Goal: Information Seeking & Learning: Learn about a topic

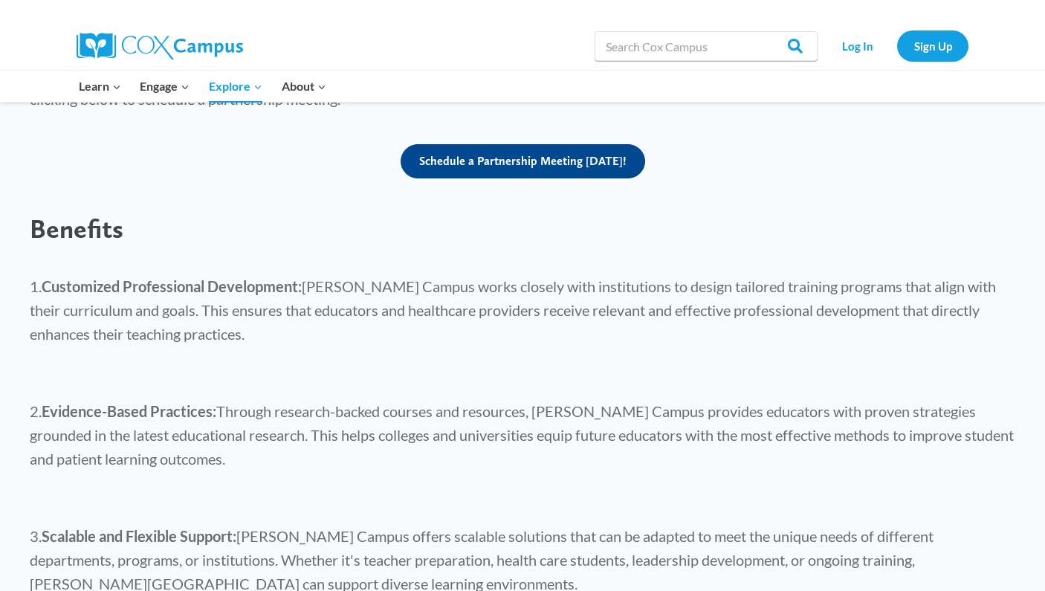
scroll to position [884, 0]
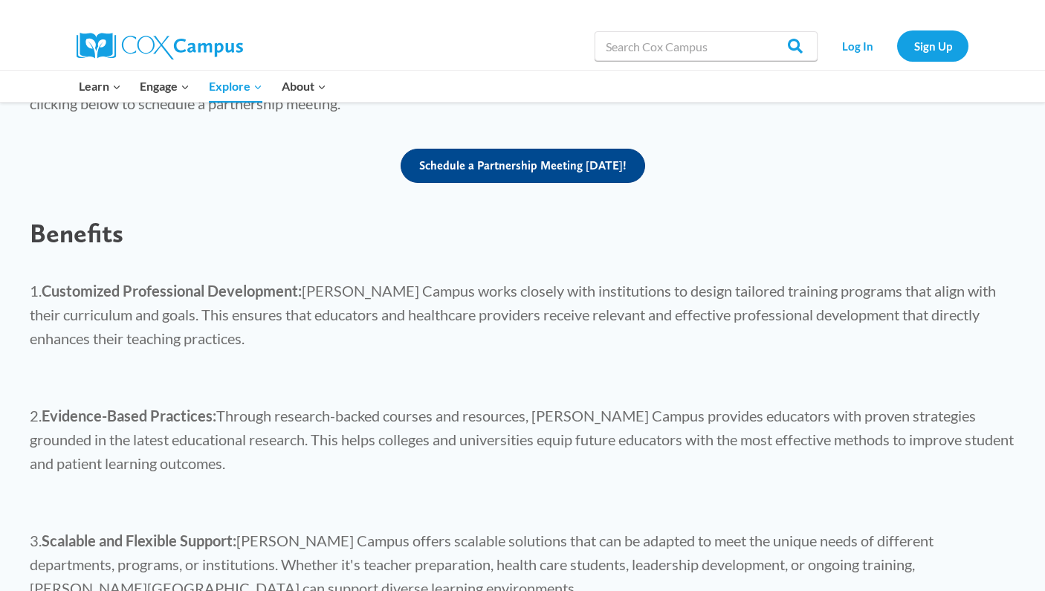
click at [74, 231] on div "Benefits" at bounding box center [522, 233] width 1015 height 62
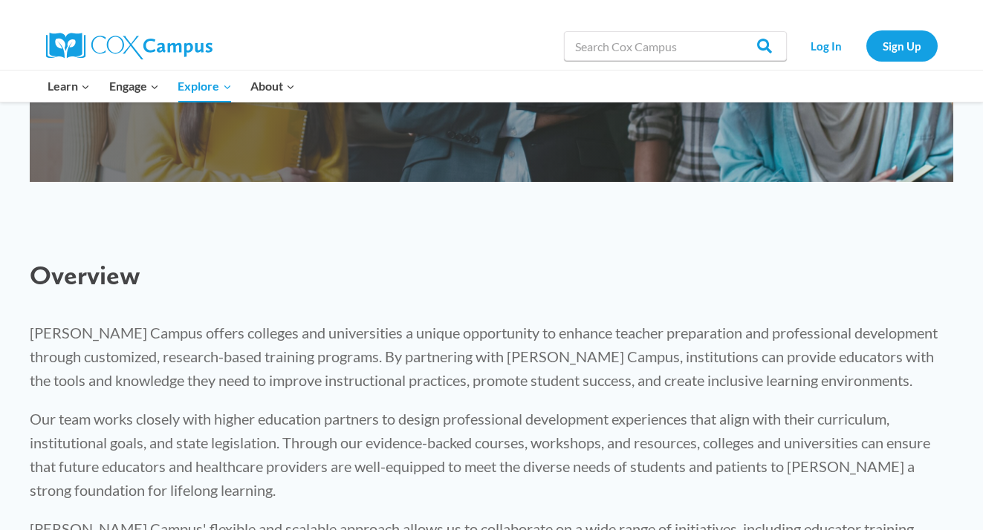
scroll to position [82, 0]
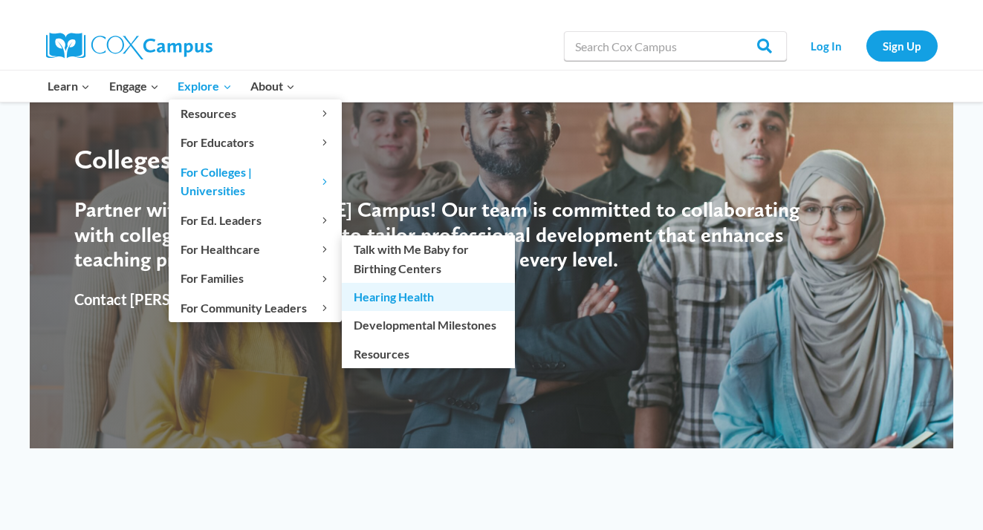
click at [392, 283] on link "Hearing Health" at bounding box center [428, 297] width 173 height 28
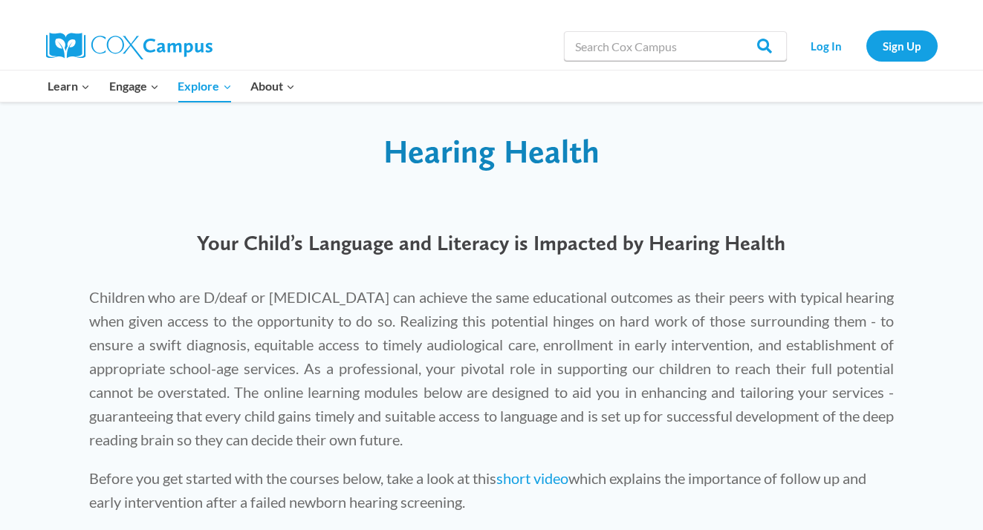
click at [381, 375] on p "Children who are D/deaf or [MEDICAL_DATA] can achieve the same educational outc…" at bounding box center [491, 368] width 805 height 166
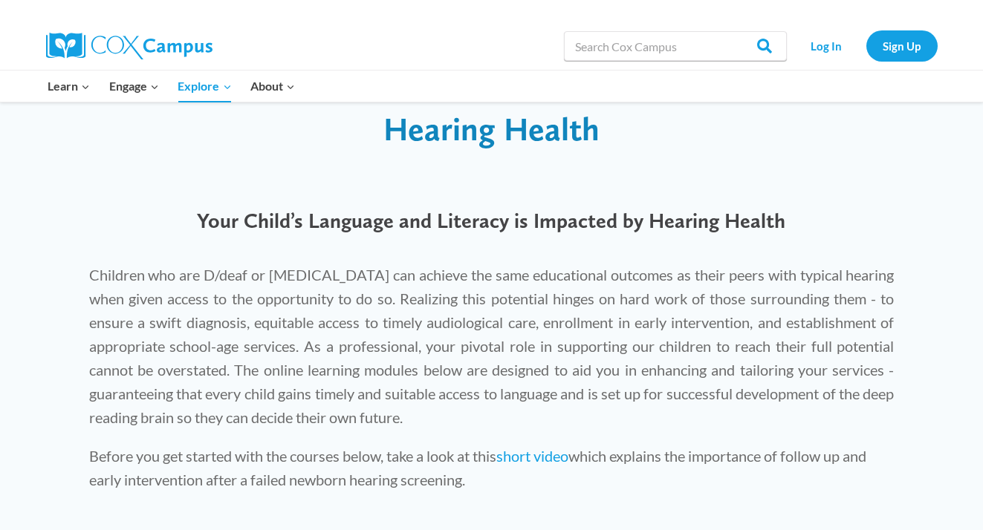
scroll to position [24, 0]
click at [396, 224] on span "Your Child’s Language and Literacy is Impacted by Hearing Health" at bounding box center [491, 219] width 588 height 25
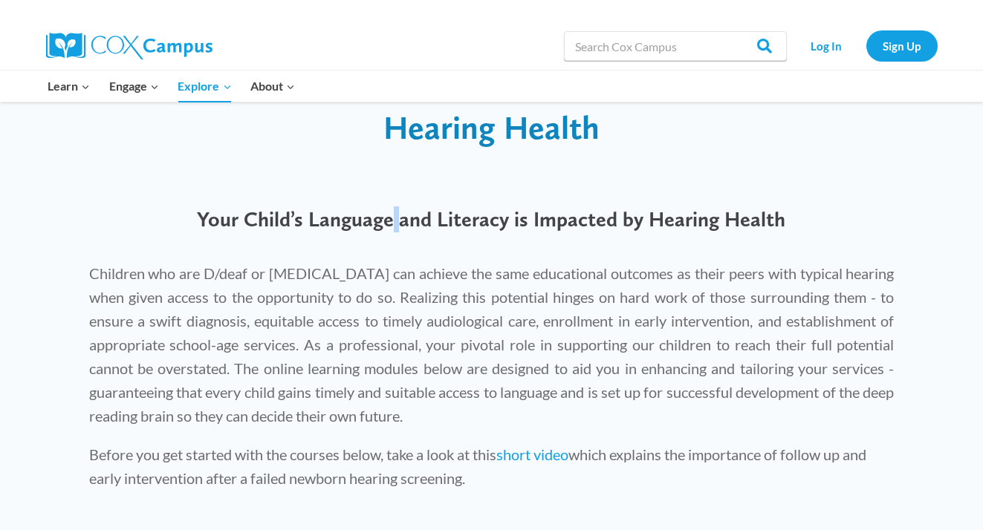
click at [396, 224] on span "Your Child’s Language and Literacy is Impacted by Hearing Health" at bounding box center [491, 219] width 588 height 25
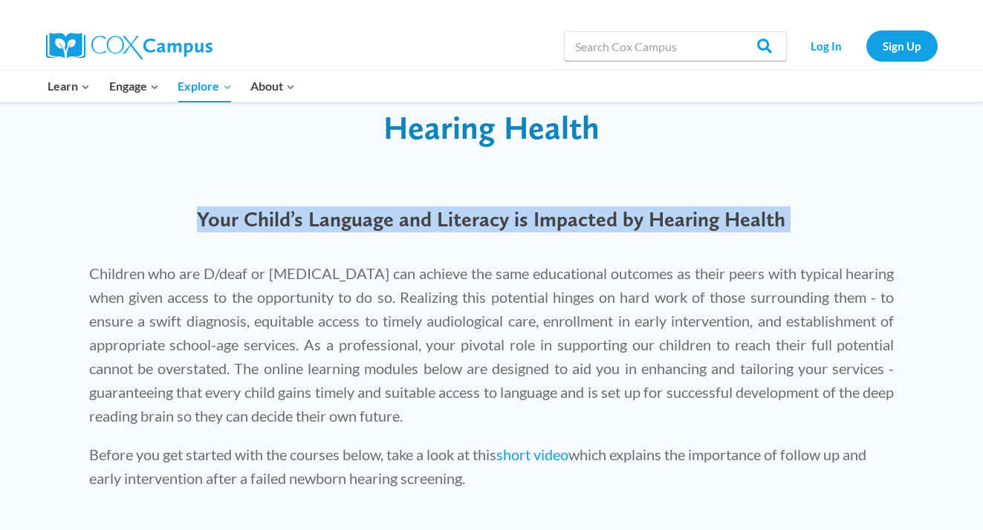
click at [396, 224] on span "Your Child’s Language and Literacy is Impacted by Hearing Health" at bounding box center [491, 219] width 588 height 25
copy div "Your Child’s Language and Literacy is Impacted by Hearing Health"
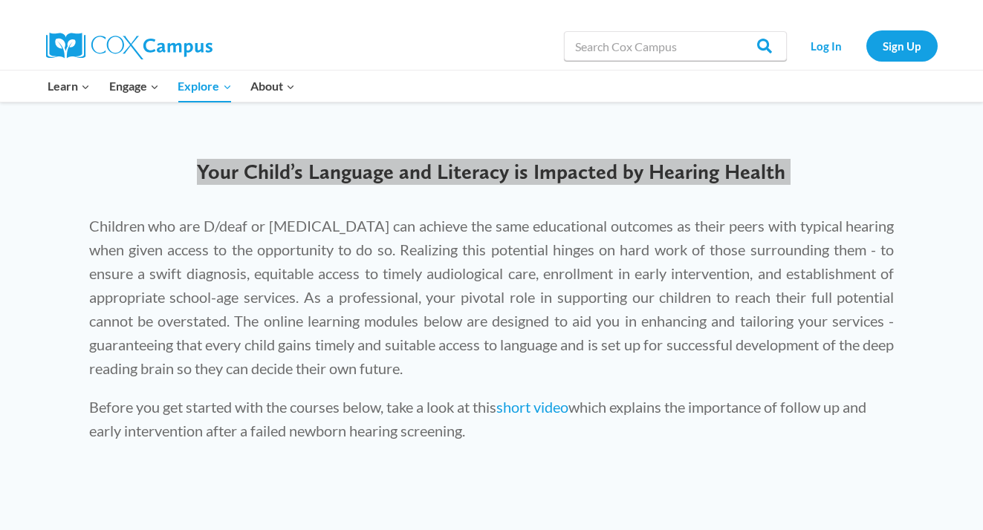
scroll to position [92, 0]
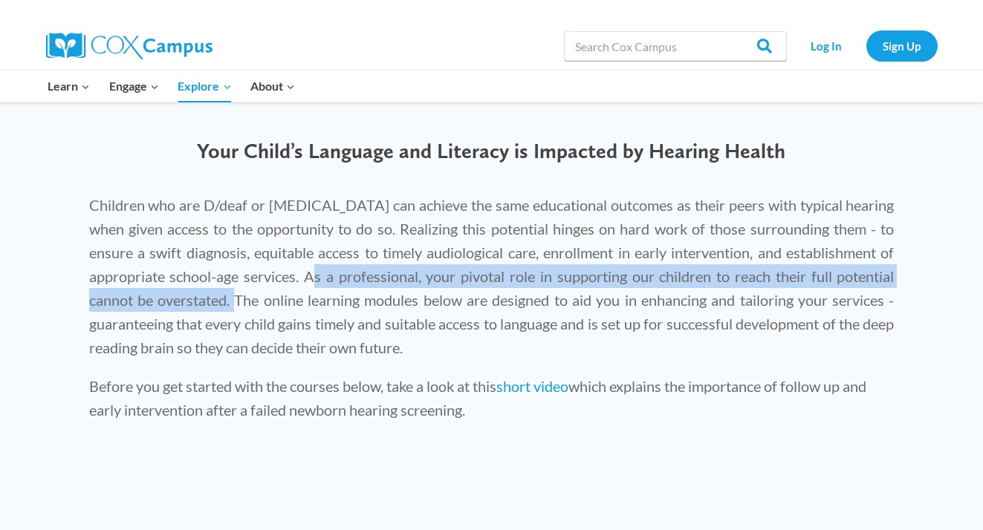
drag, startPoint x: 308, startPoint y: 274, endPoint x: 232, endPoint y: 291, distance: 77.7
click at [232, 291] on p "Children who are D/deaf or hard of hearing can achieve the same educational out…" at bounding box center [491, 276] width 805 height 166
copy p "As a professional, your pivotal role in supporting our children to reach their …"
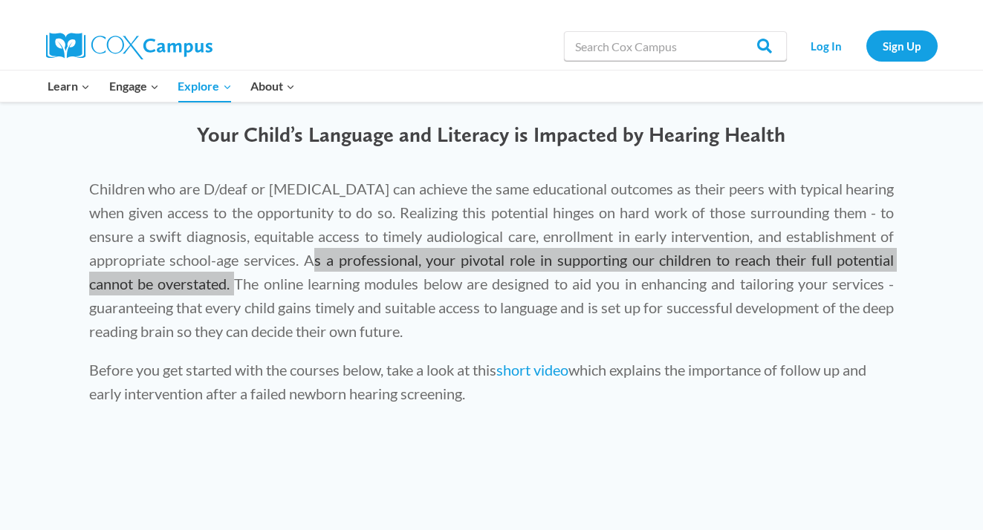
scroll to position [104, 0]
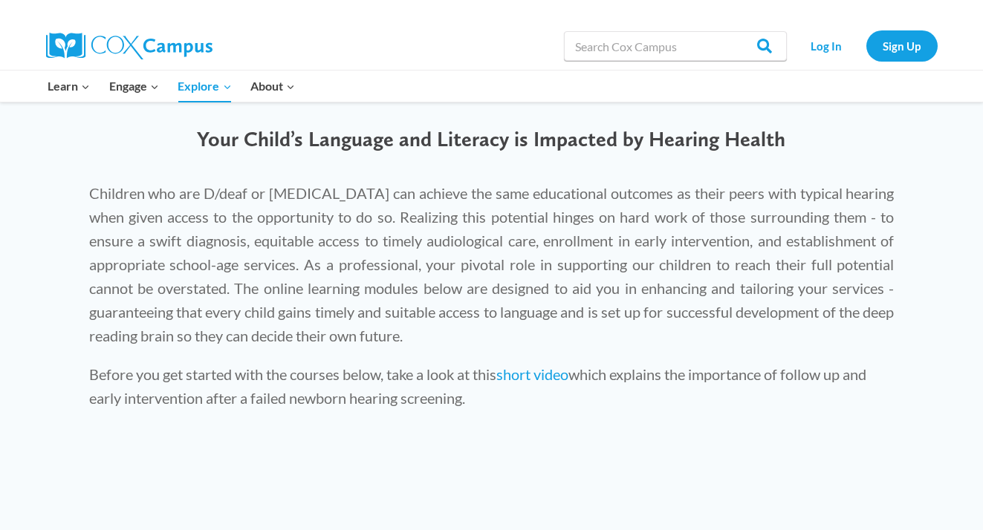
click at [89, 189] on p "Children who are D/deaf or hard of hearing can achieve the same educational out…" at bounding box center [491, 264] width 805 height 166
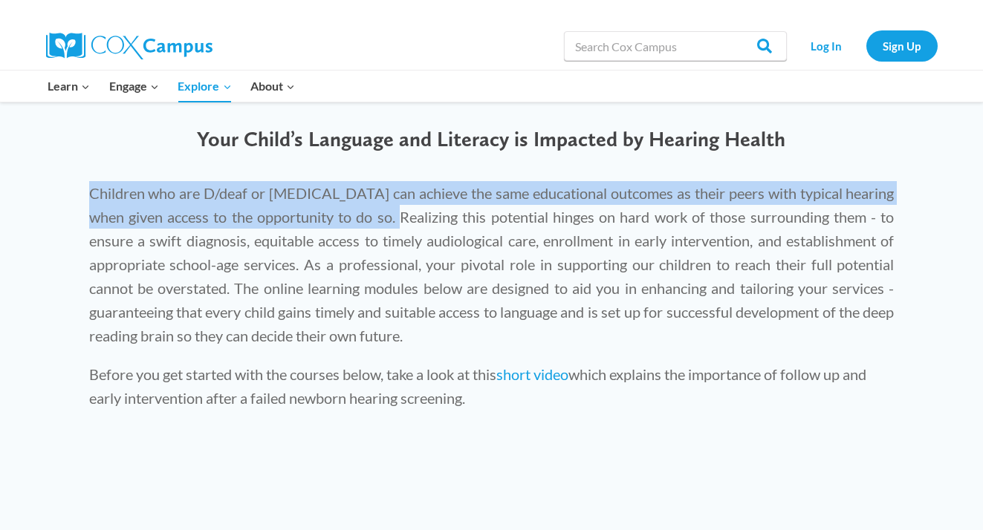
drag, startPoint x: 85, startPoint y: 189, endPoint x: 396, endPoint y: 213, distance: 311.5
click at [396, 213] on div "Children who are D/deaf or hard of hearing can achieve the same educational out…" at bounding box center [491, 284] width 835 height 236
copy p "Children who are D/deaf or hard of hearing can achieve the same educational out…"
click at [100, 219] on p "Children who are D/deaf or hard of hearing can achieve the same educational out…" at bounding box center [491, 264] width 805 height 166
drag, startPoint x: 87, startPoint y: 195, endPoint x: 169, endPoint y: 214, distance: 84.0
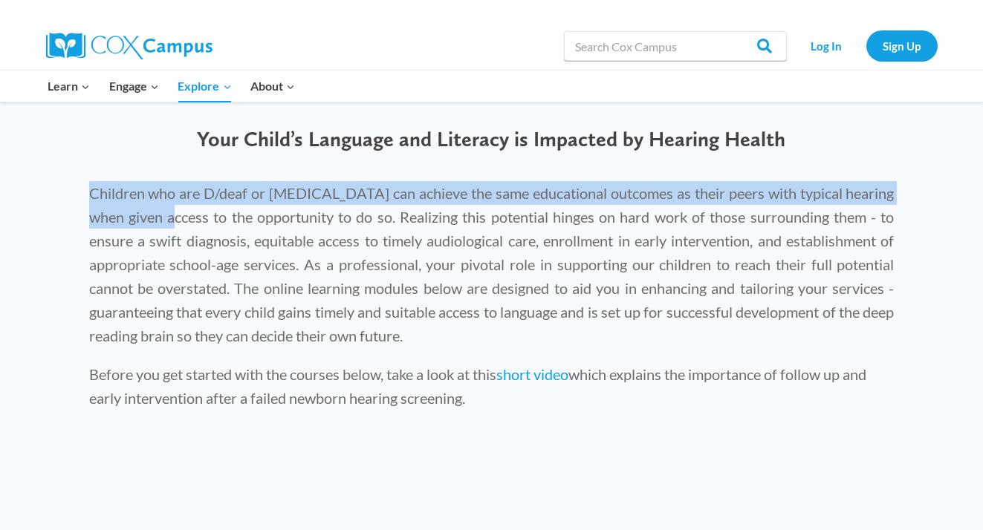
click at [169, 214] on div "Children who are D/deaf or hard of hearing can achieve the same educational out…" at bounding box center [491, 284] width 835 height 236
copy p "Children who are D/deaf or hard of hearing can achieve the same educational out…"
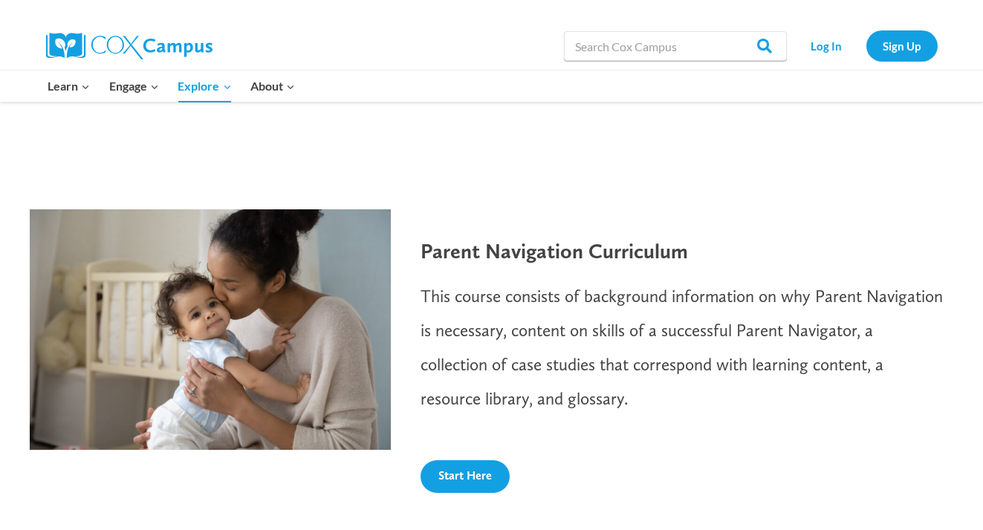
scroll to position [1960, 0]
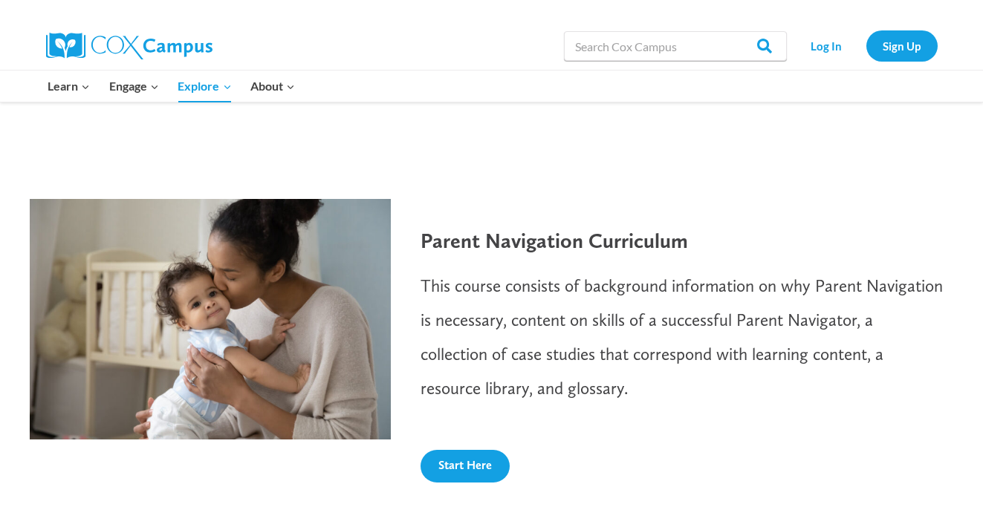
click at [347, 71] on div "Learn Expand PK-5 Structured Literacy Program En español Early Care and Learnin…" at bounding box center [332, 86] width 586 height 31
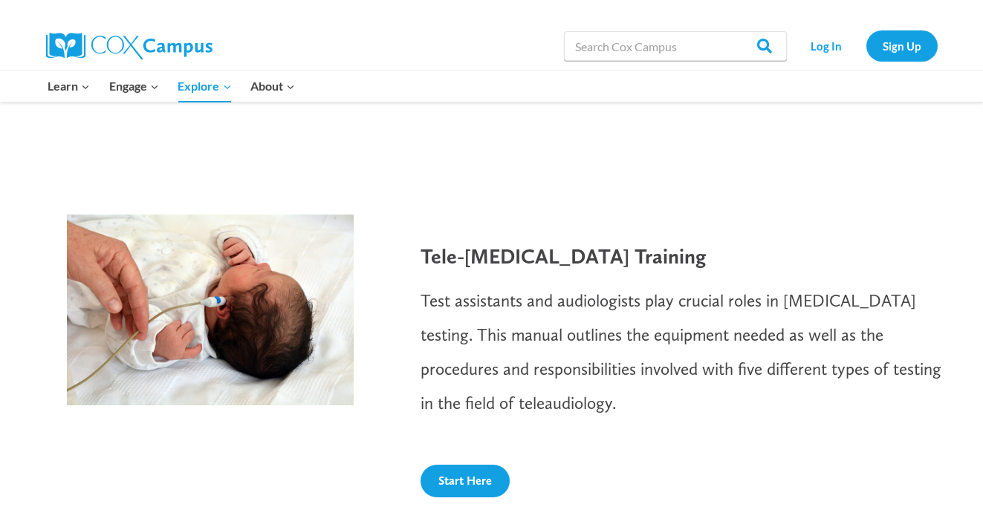
scroll to position [1227, 0]
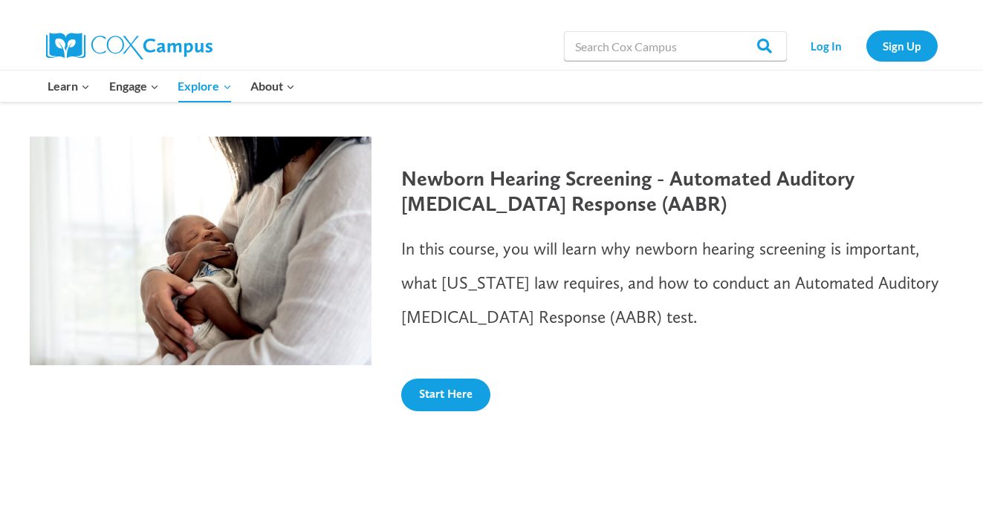
click at [84, 45] on img at bounding box center [129, 46] width 166 height 27
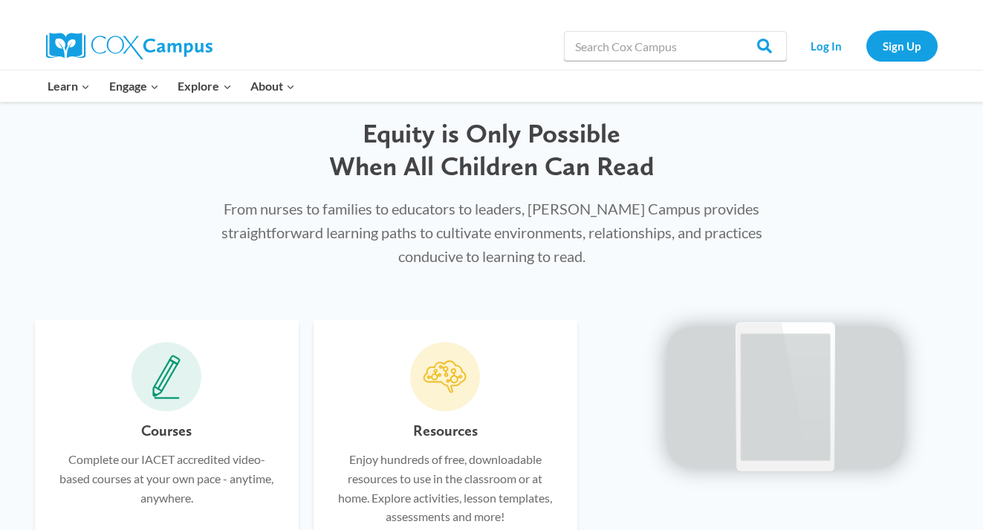
scroll to position [683, 0]
